Goal: Find specific page/section: Find specific page/section

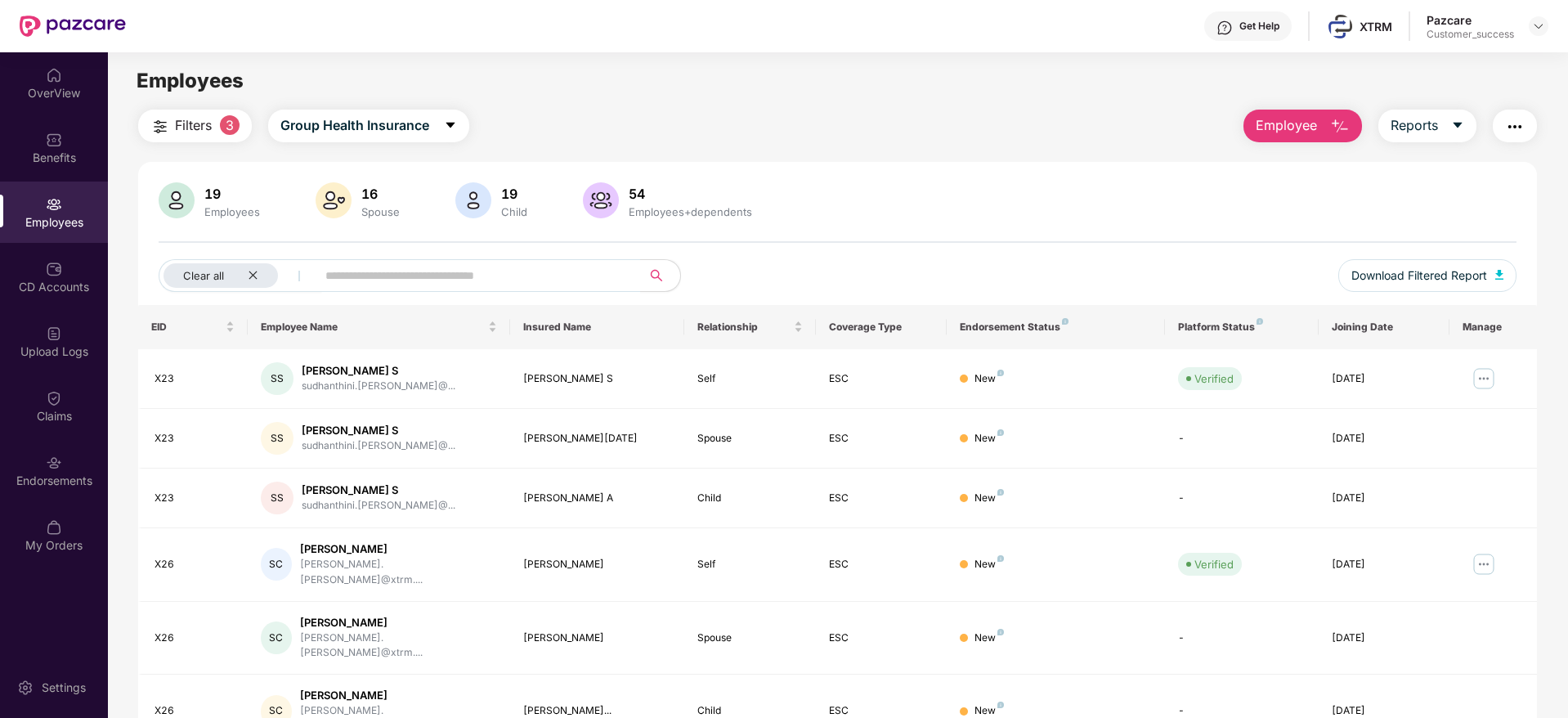
scroll to position [98, 0]
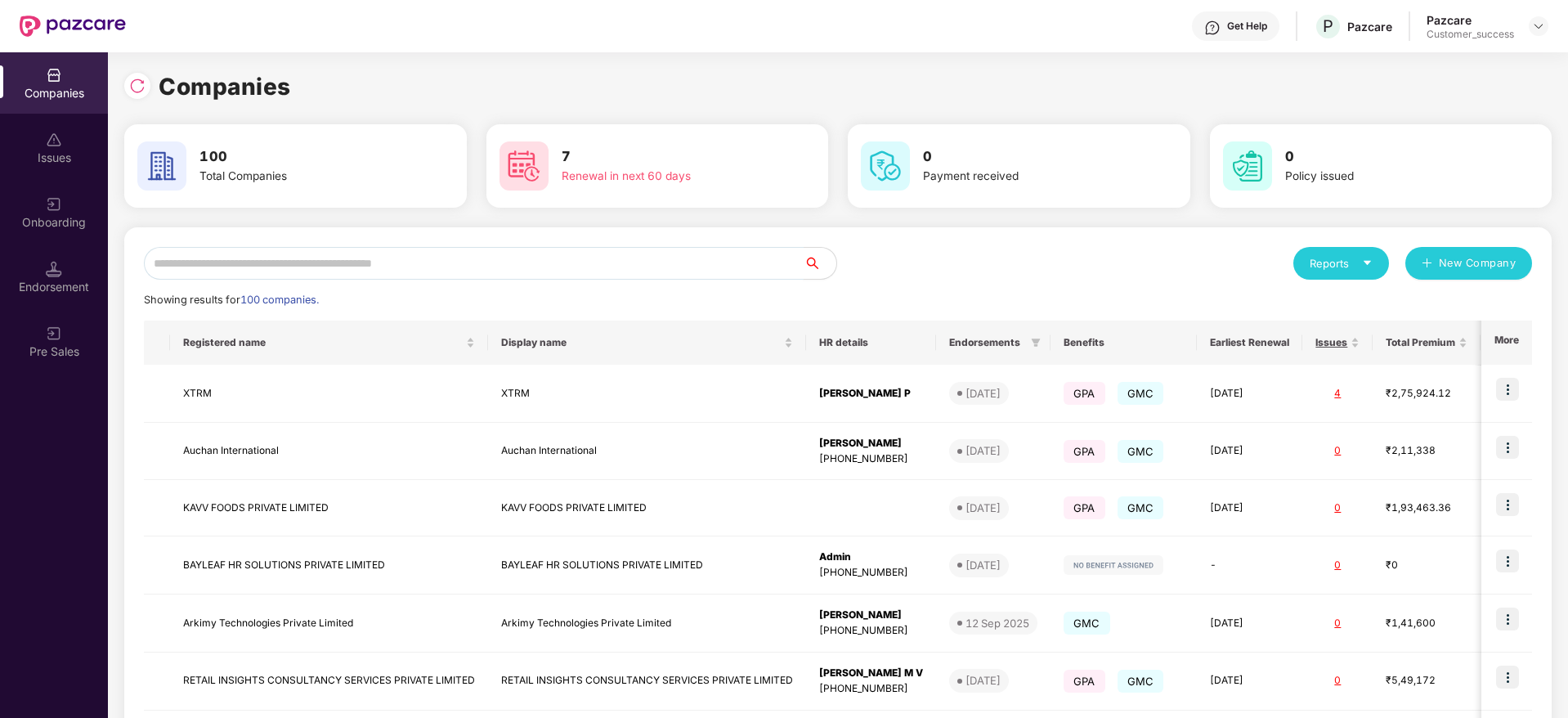
click at [421, 250] on input "text" at bounding box center [473, 263] width 660 height 32
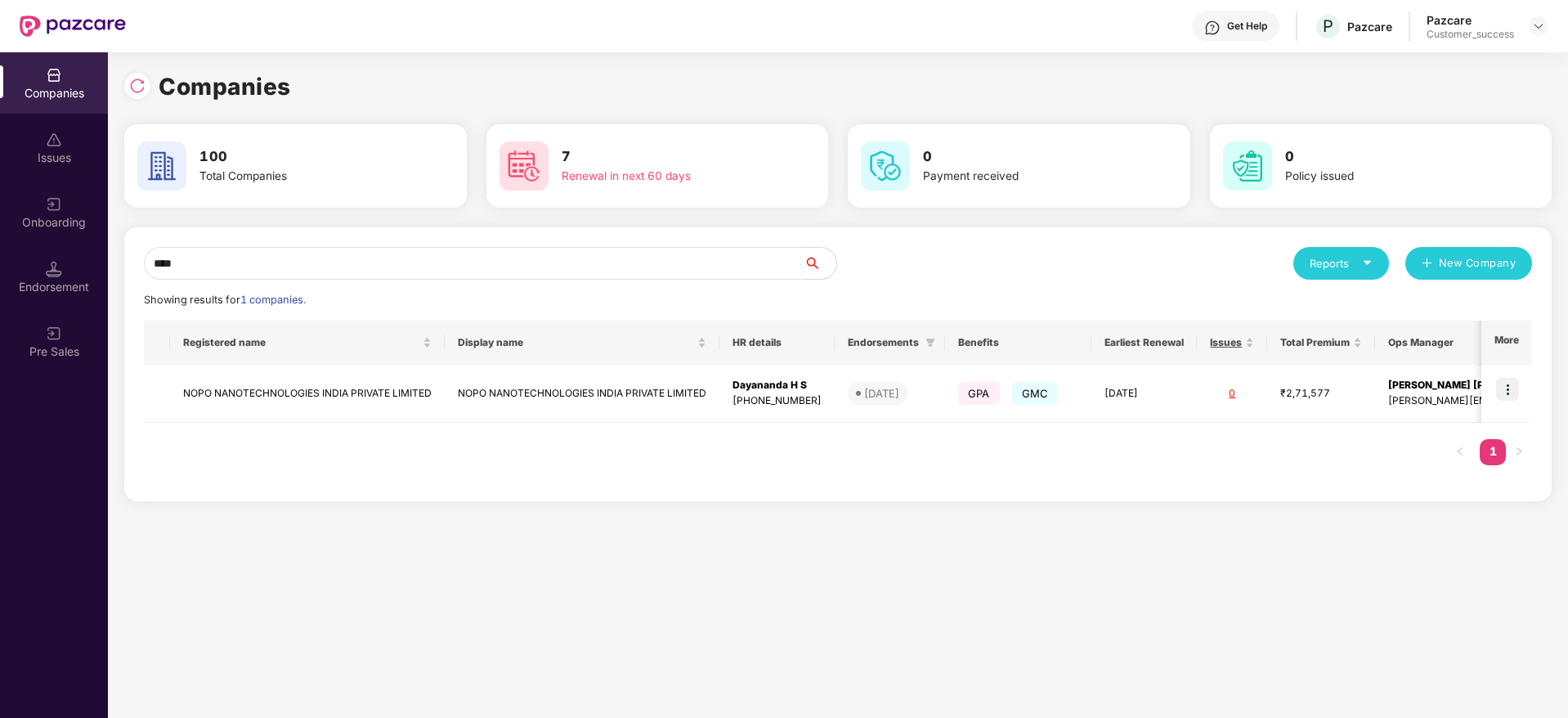
type input "****"
click at [60, 217] on div "Onboarding" at bounding box center [54, 222] width 108 height 17
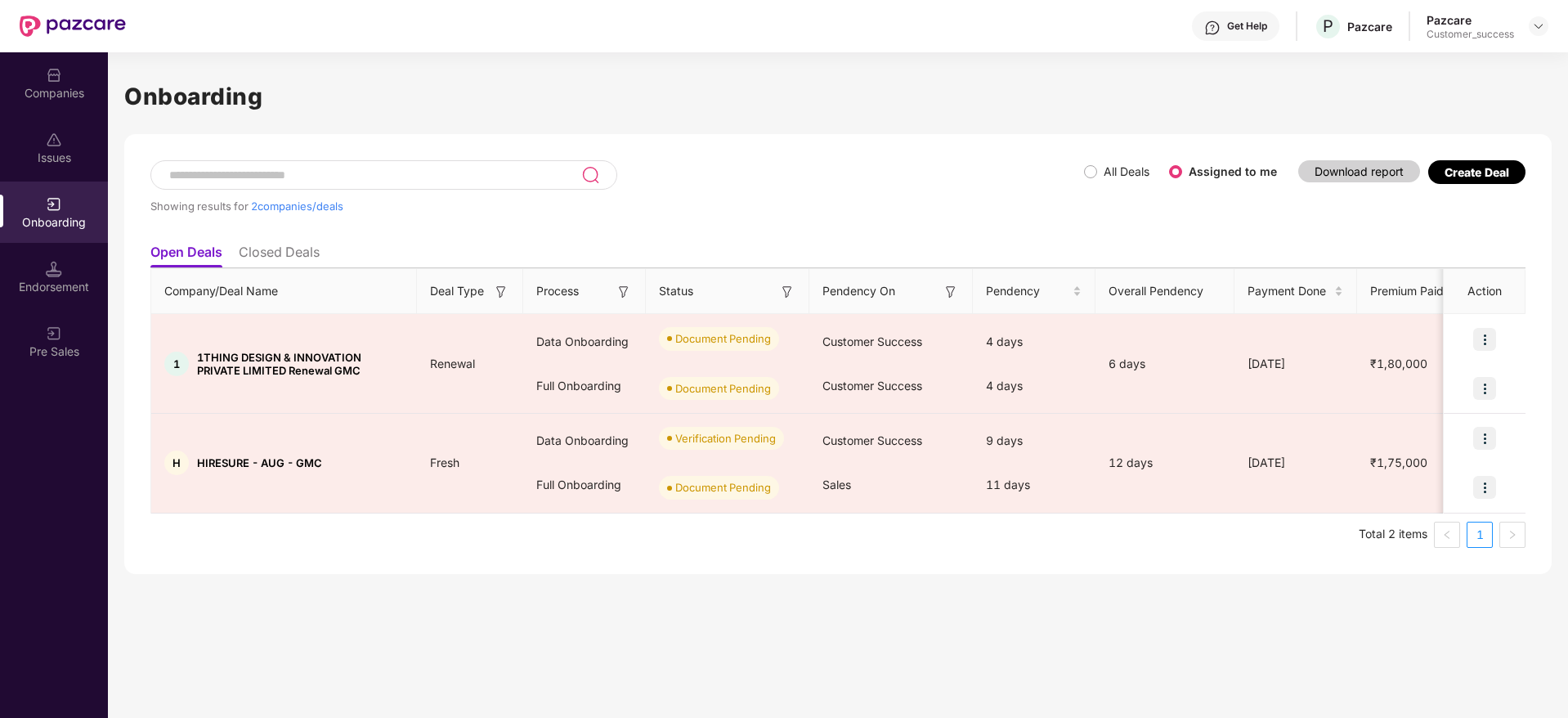
click at [255, 247] on li "Closed Deals" at bounding box center [279, 255] width 81 height 23
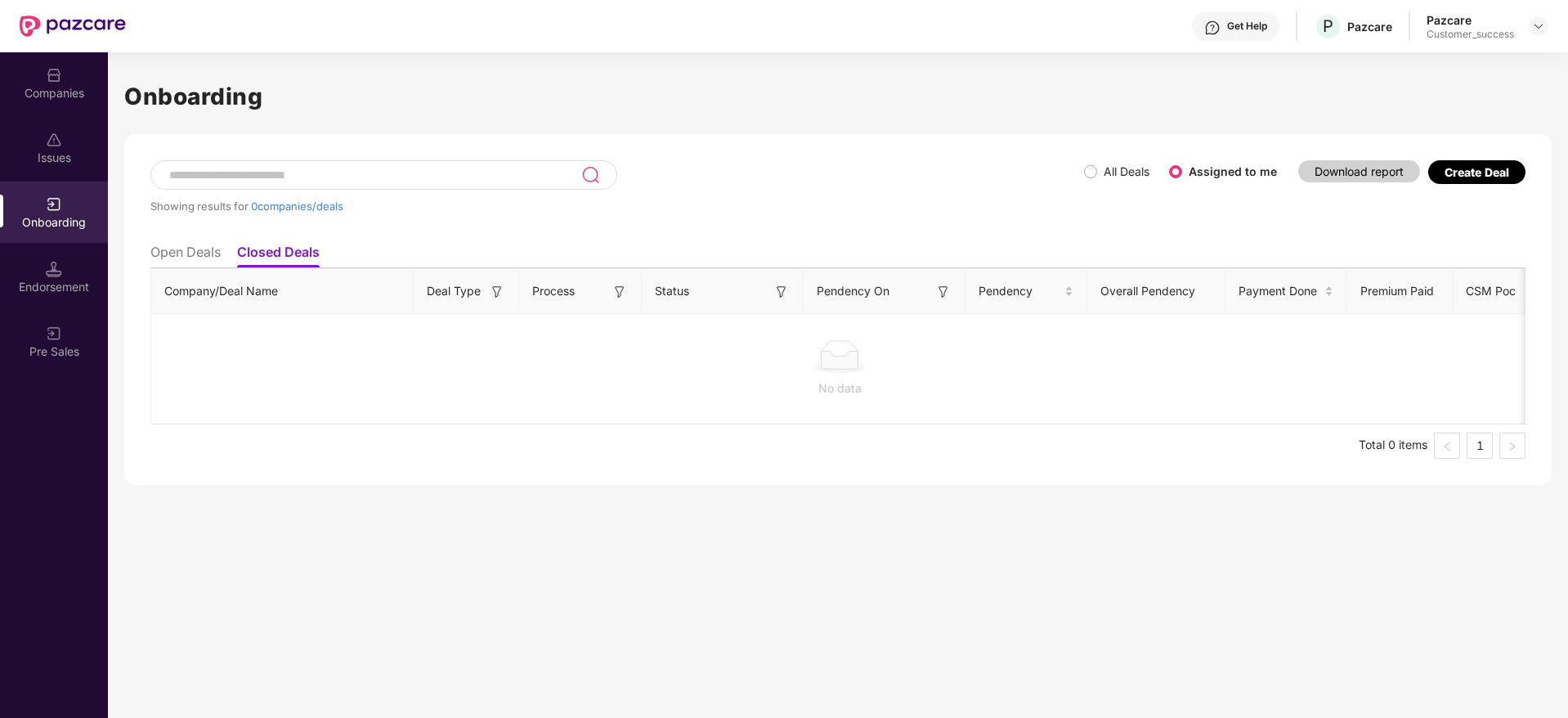
click at [1081, 173] on div "Showing results for 0 companies/deals" at bounding box center [617, 198] width 934 height 75
click at [1099, 173] on span "All Deals" at bounding box center [1126, 171] width 59 height 18
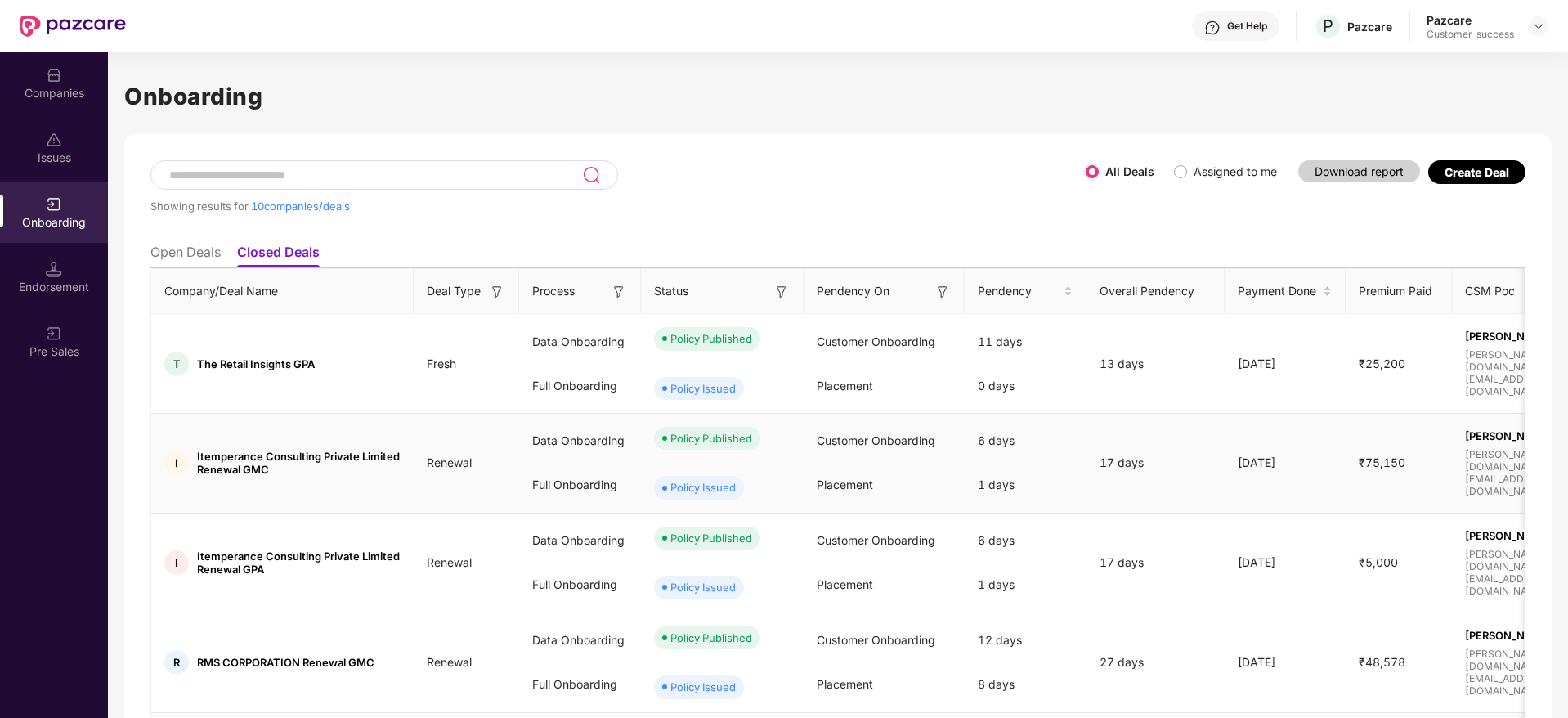
scroll to position [653, 0]
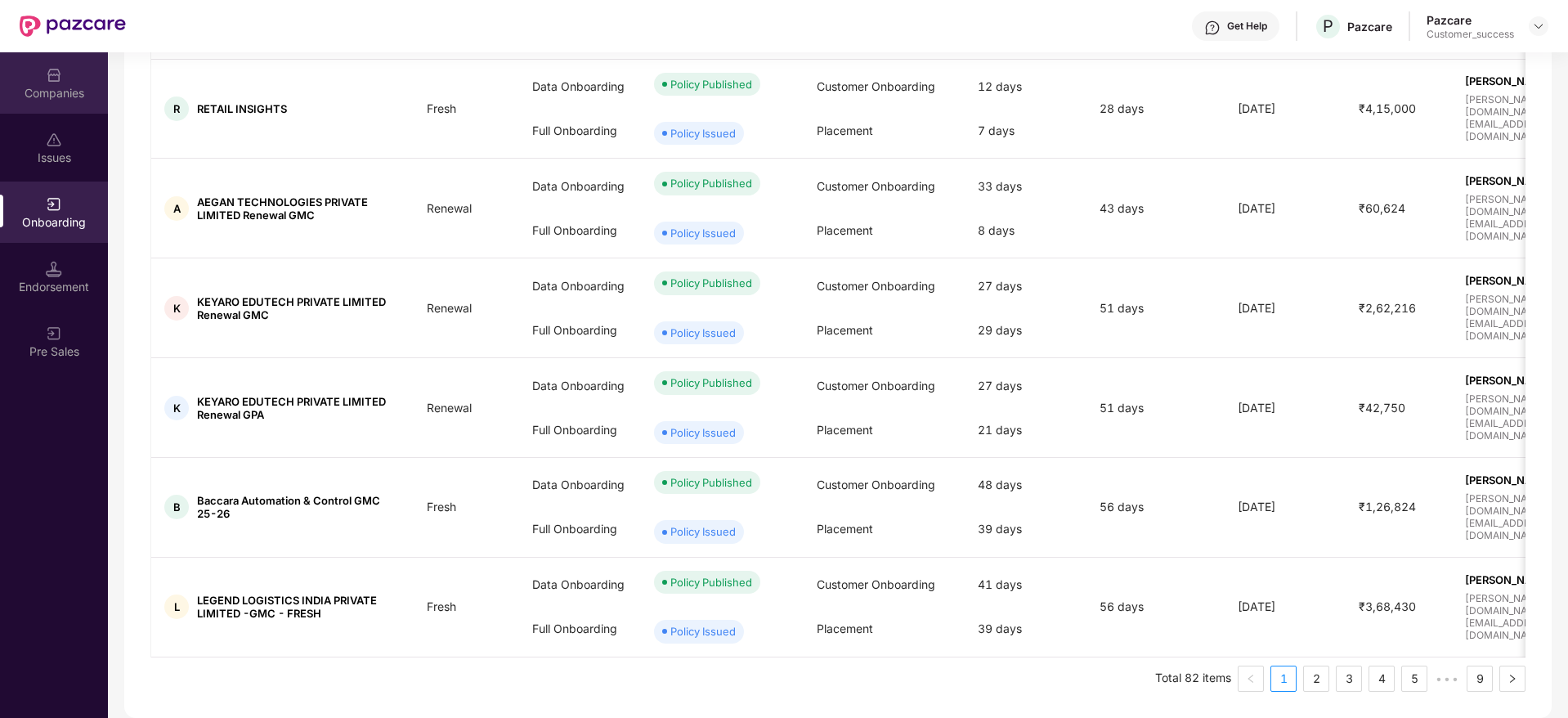
click at [42, 103] on div "Companies" at bounding box center [54, 83] width 108 height 62
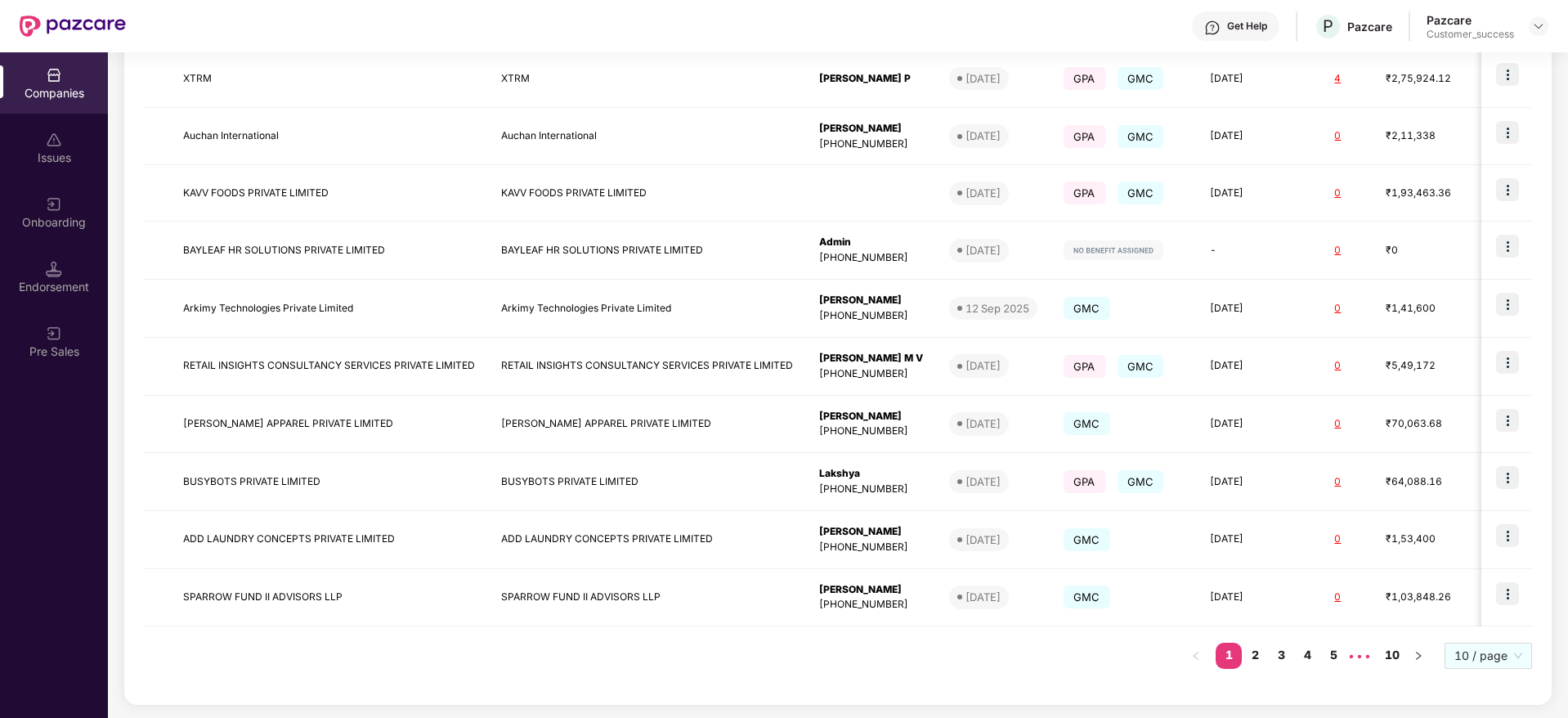
scroll to position [0, 0]
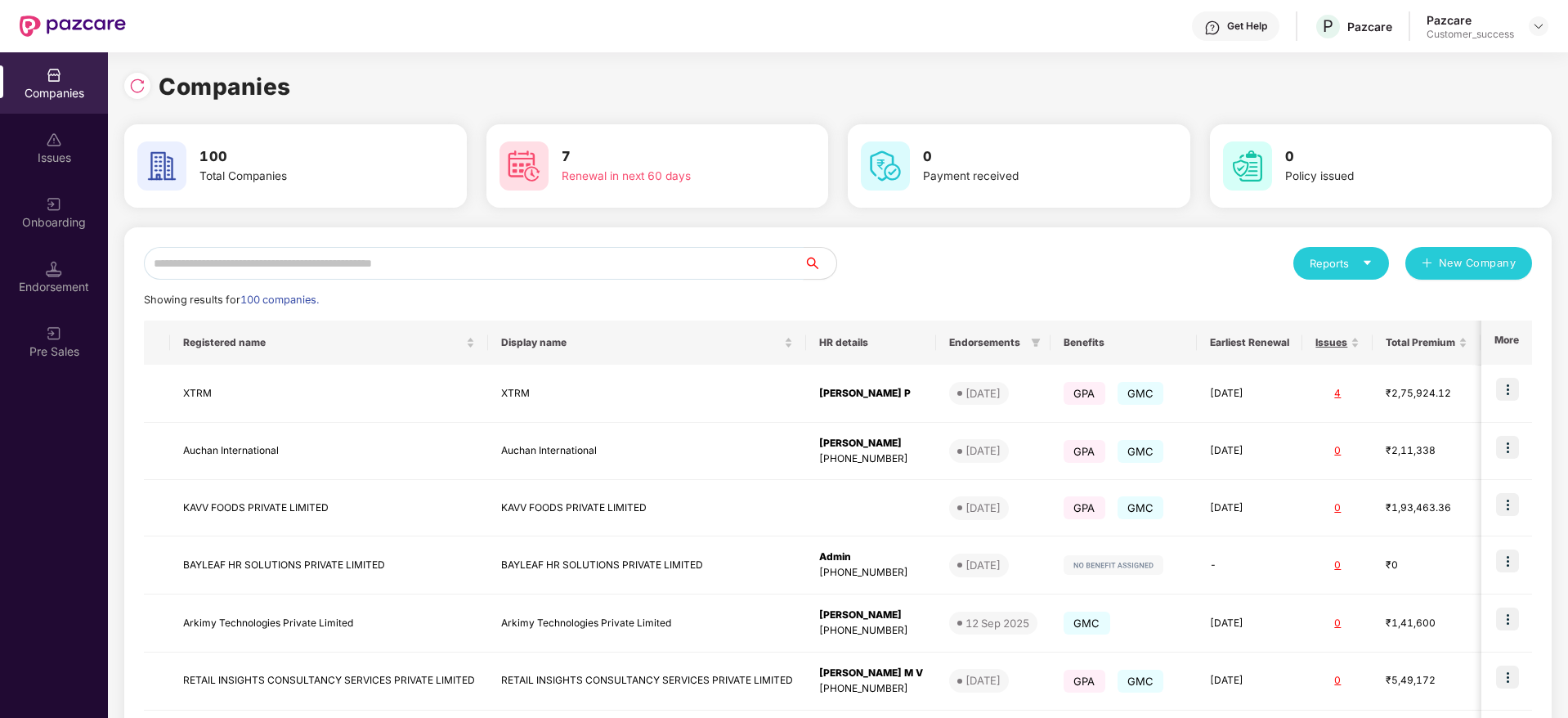
click at [572, 272] on input "text" at bounding box center [473, 263] width 660 height 32
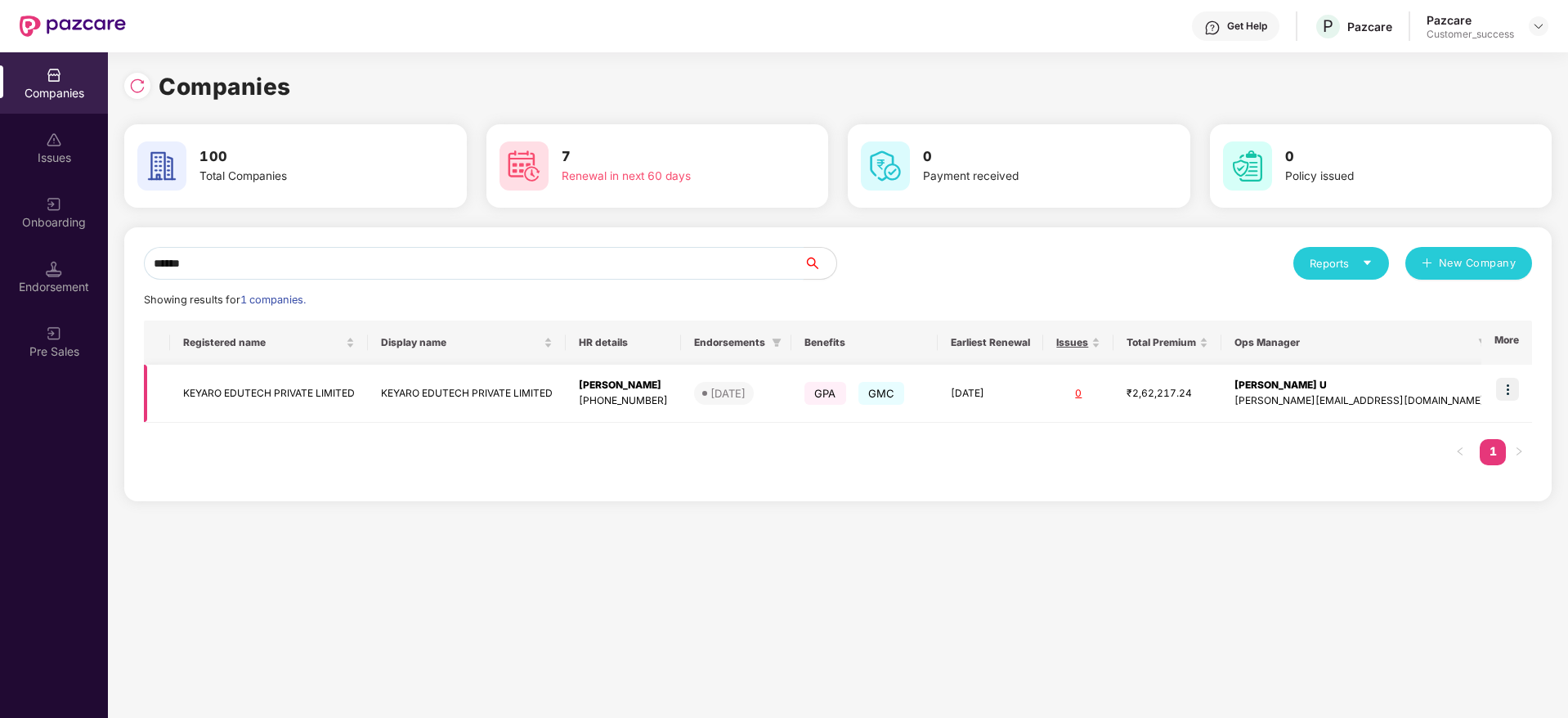
type input "******"
click at [1507, 395] on img at bounding box center [1506, 388] width 22 height 22
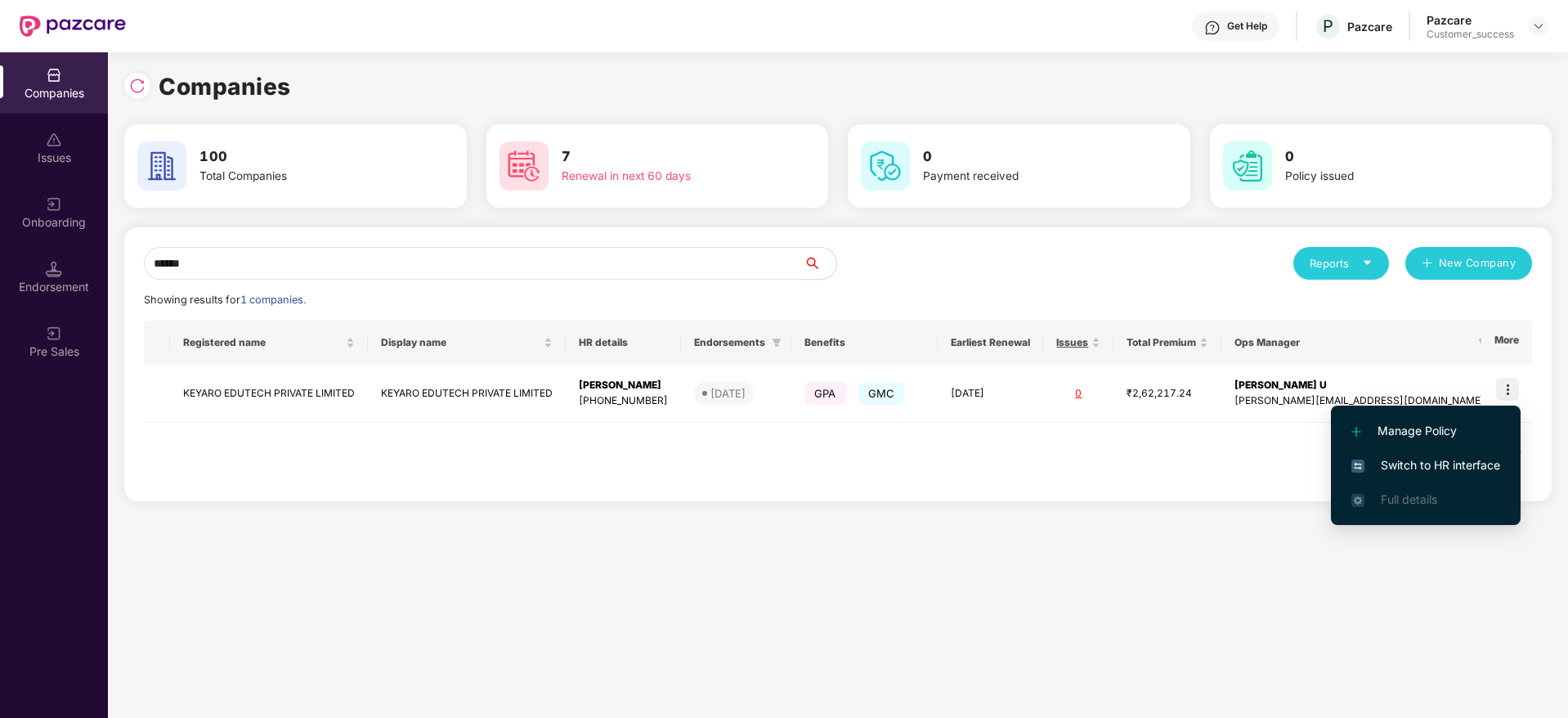
click at [1412, 472] on span "Switch to HR interface" at bounding box center [1425, 466] width 149 height 18
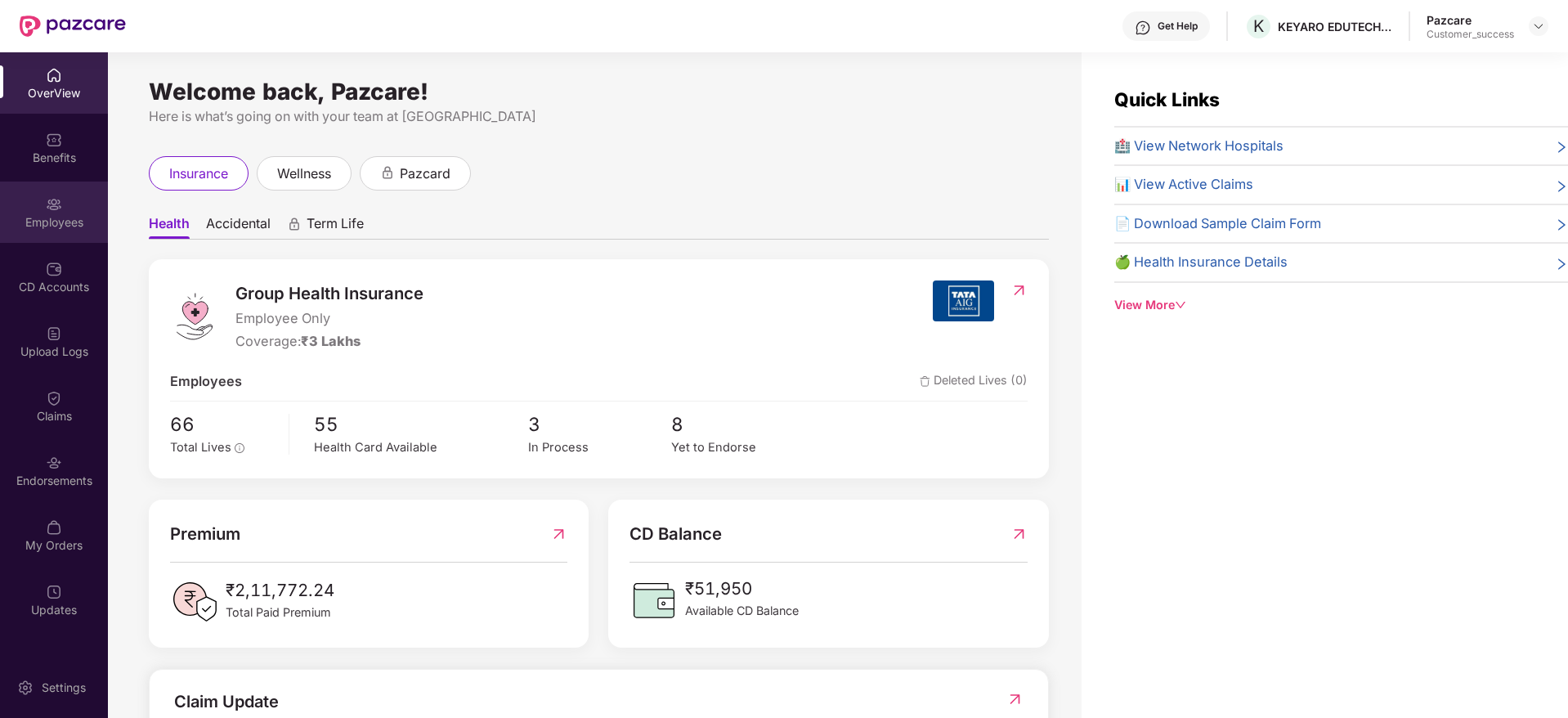
click at [53, 232] on div "Employees" at bounding box center [54, 212] width 108 height 62
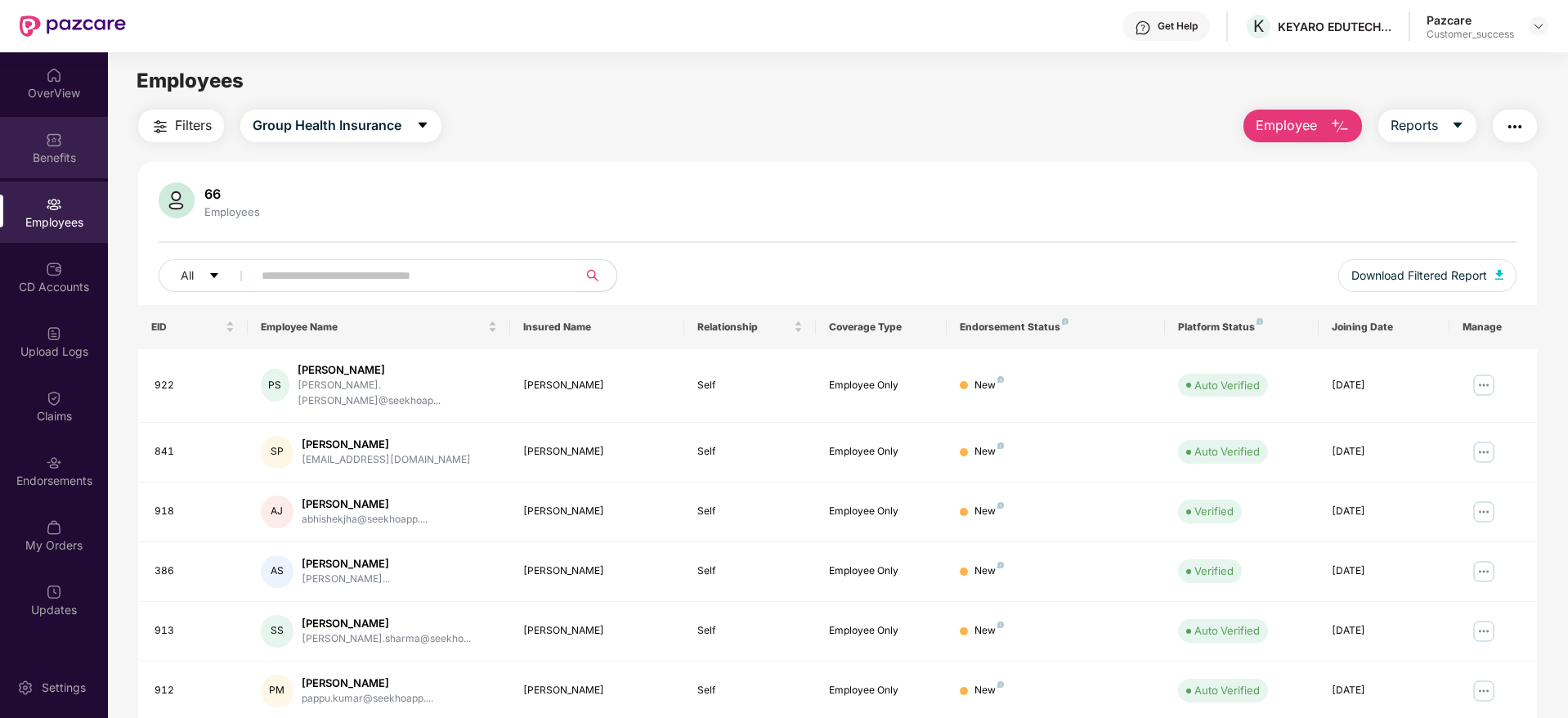
click at [71, 161] on div "Benefits" at bounding box center [54, 157] width 108 height 17
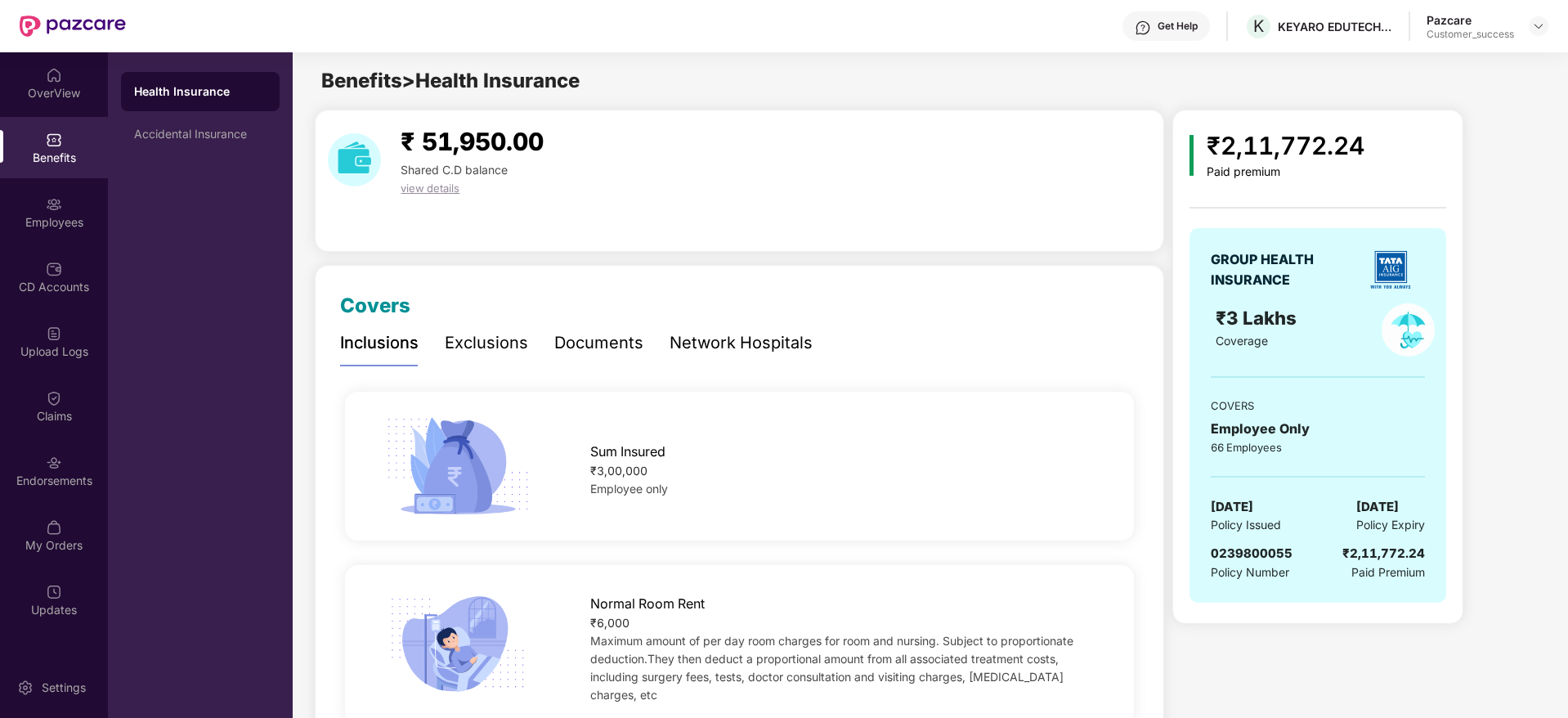
click at [1380, 286] on img at bounding box center [1390, 270] width 58 height 58
click at [1392, 275] on img at bounding box center [1390, 270] width 58 height 58
click at [1306, 27] on div "KEYARO EDUTECH PRIVATE LIMITED" at bounding box center [1334, 26] width 114 height 16
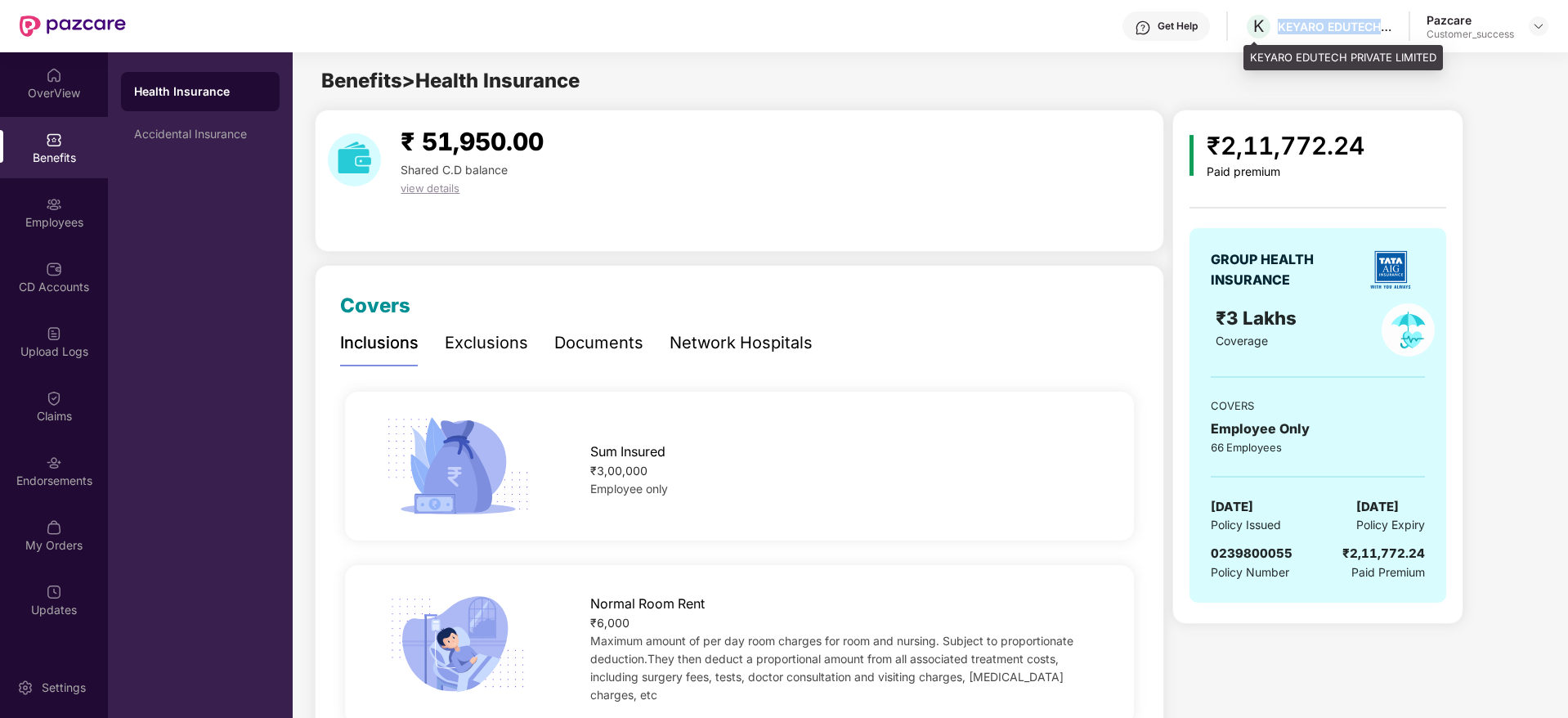
click at [1306, 27] on div "KEYARO EDUTECH PRIVATE LIMITED" at bounding box center [1334, 26] width 114 height 16
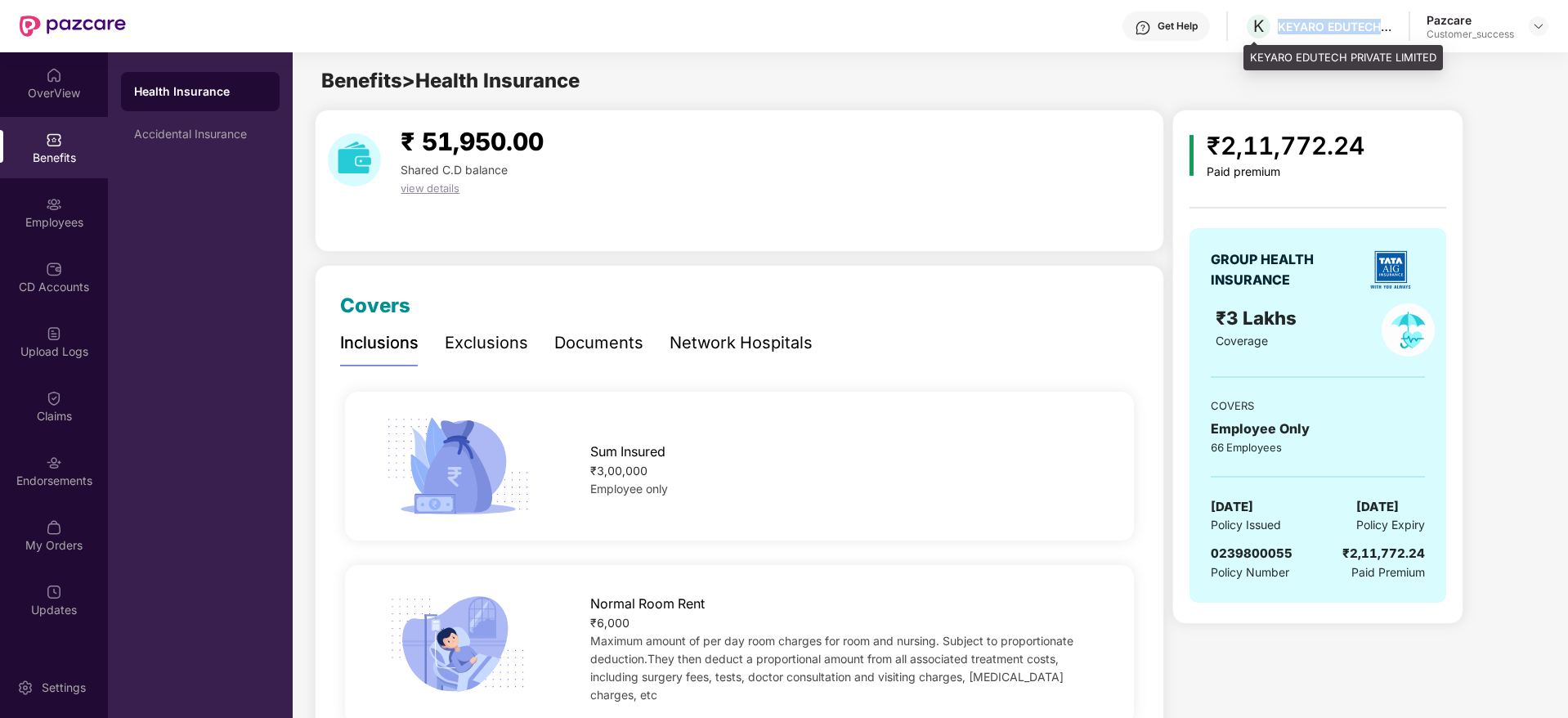
click at [1306, 27] on div "KEYARO EDUTECH PRIVATE LIMITED" at bounding box center [1334, 26] width 114 height 16
copy div "KEYARO EDUTECH PRIVATE LIMITED"
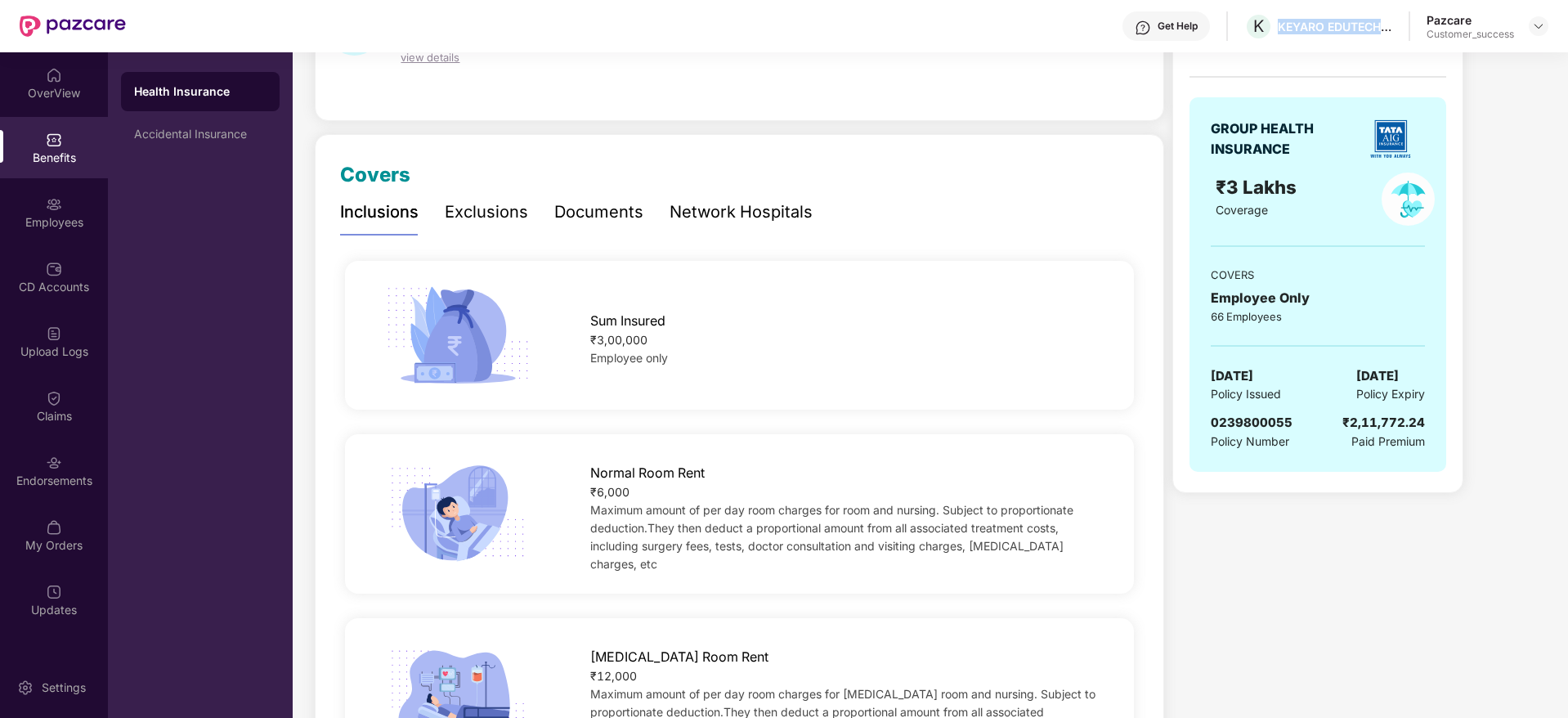
scroll to position [130, 0]
click at [482, 212] on div "Exclusions" at bounding box center [486, 213] width 83 height 25
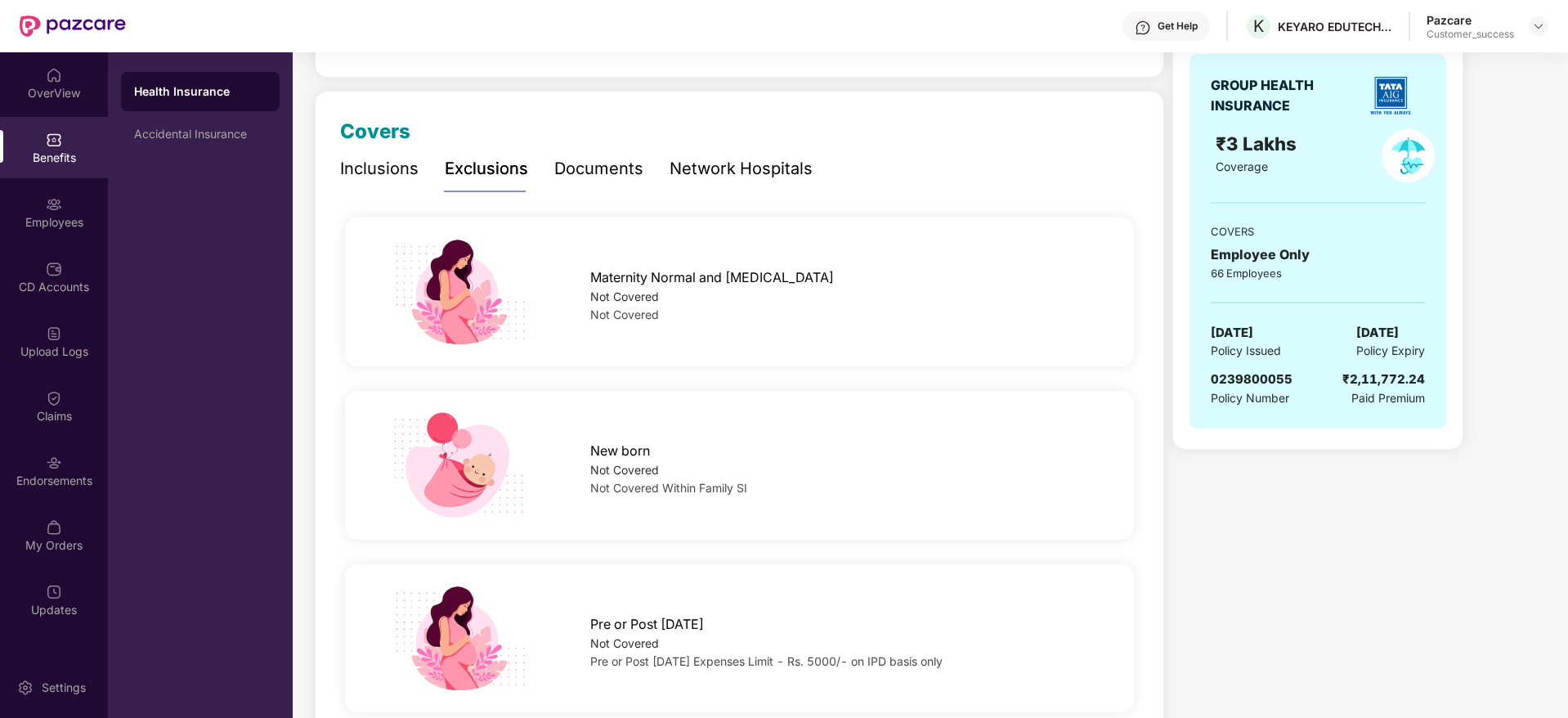
scroll to position [177, 0]
